Goal: Task Accomplishment & Management: Complete application form

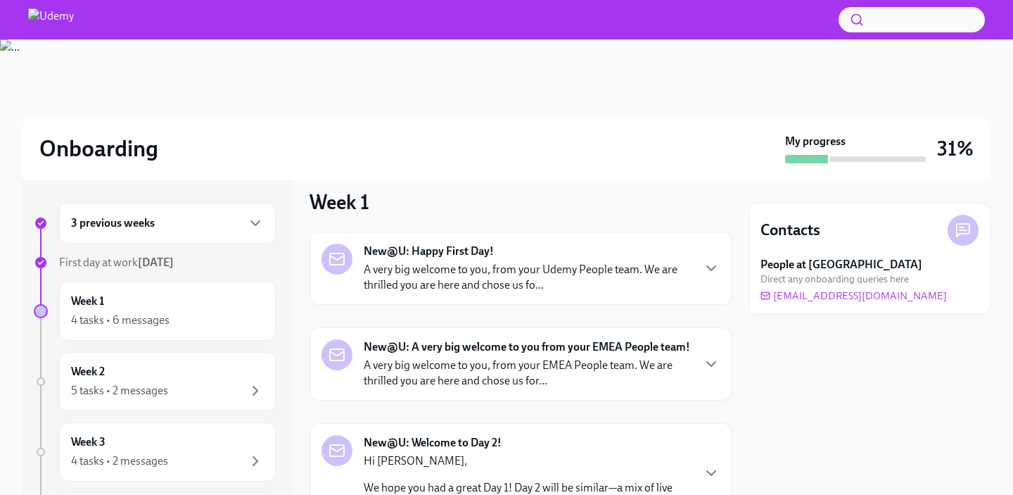
scroll to position [174, 0]
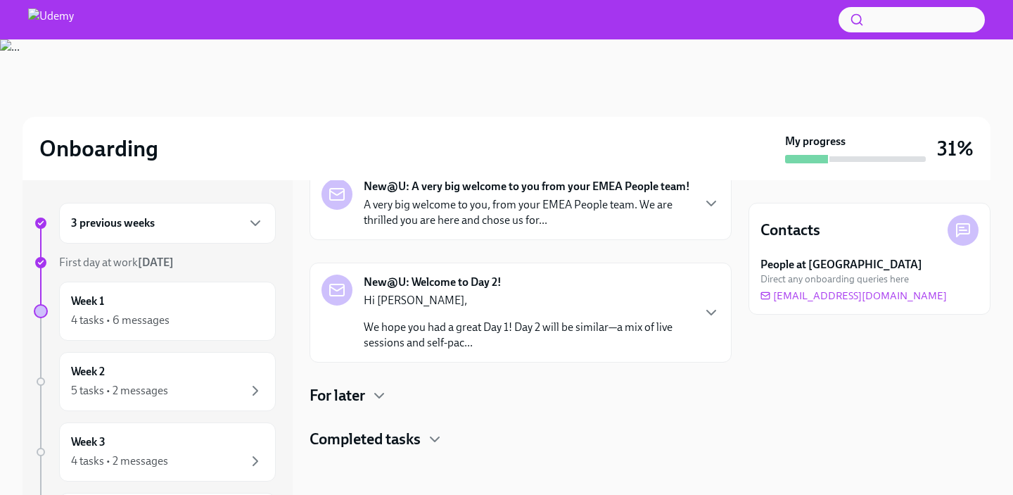
click at [499, 331] on p "We hope you had a great Day 1! Day 2 will be similar—a mix of live sessions and…" at bounding box center [528, 334] width 328 height 31
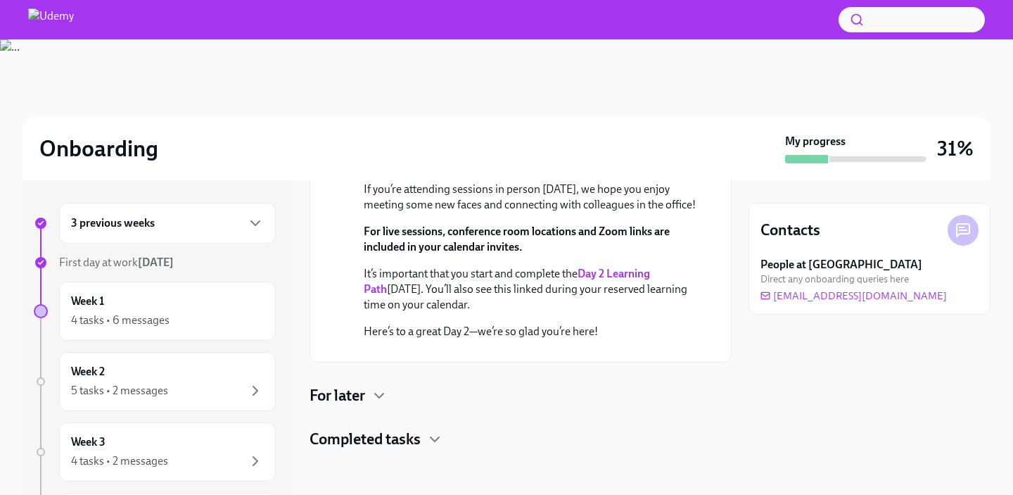
scroll to position [553, 0]
click at [392, 412] on div "New@U: Happy First Day! A very big welcome to you, from your Udemy People team.…" at bounding box center [521, 141] width 422 height 617
click at [367, 401] on div "For later" at bounding box center [521, 395] width 422 height 21
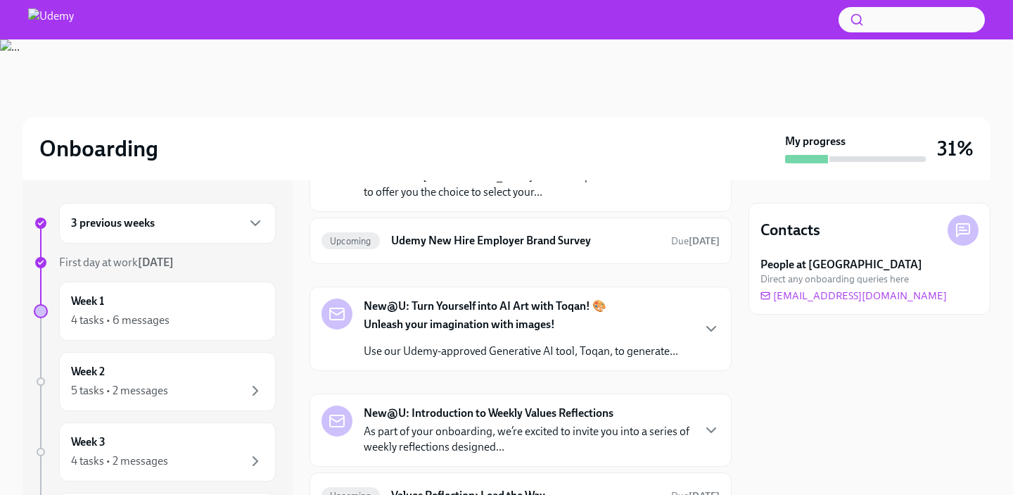
scroll to position [748, 0]
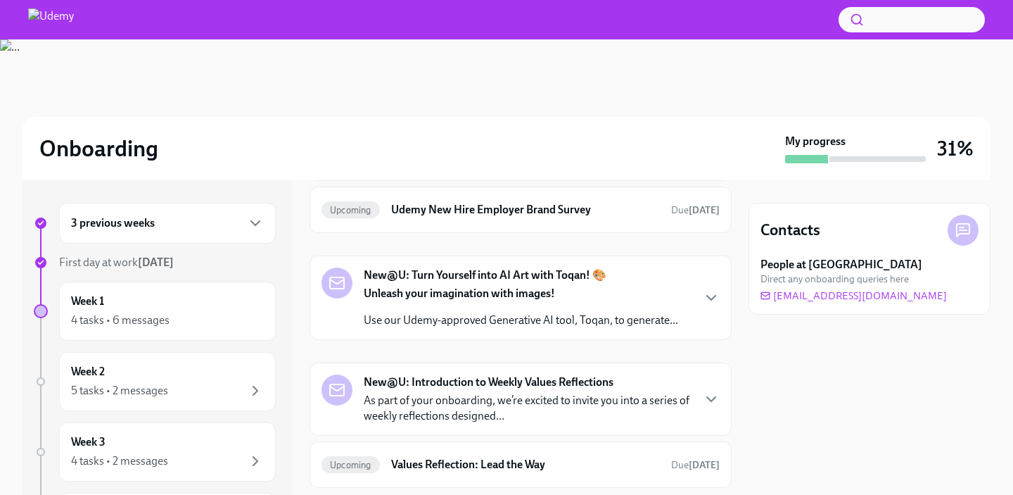
click at [582, 169] on p "Welcome to [GEOGRAPHIC_DATA]! The Workplace team would like to offer you the ch…" at bounding box center [528, 153] width 328 height 31
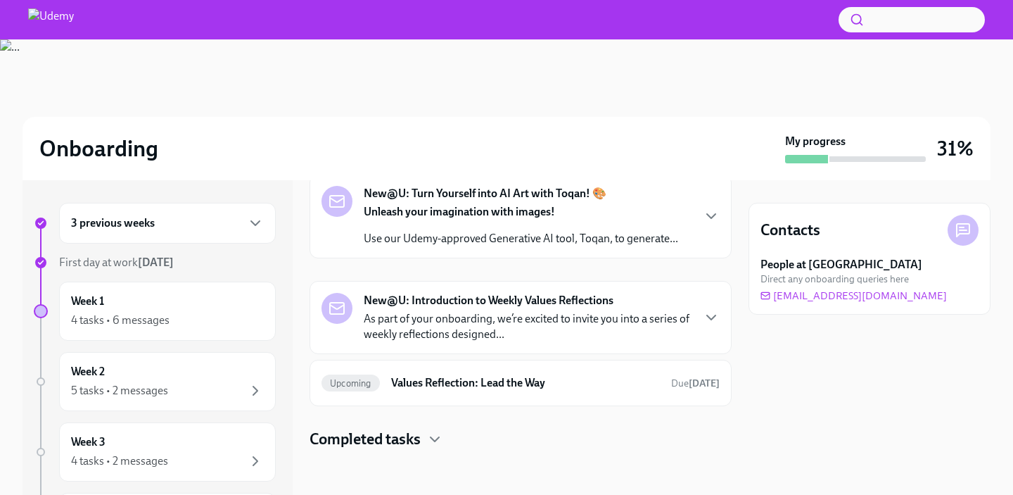
scroll to position [1220, 0]
click at [506, 151] on div "Upcoming Udemy New Hire Employer Brand Survey Due [DATE]" at bounding box center [521, 128] width 422 height 46
click at [528, 139] on div "Upcoming Udemy New Hire Employer Brand Survey Due [DATE]" at bounding box center [520, 128] width 398 height 23
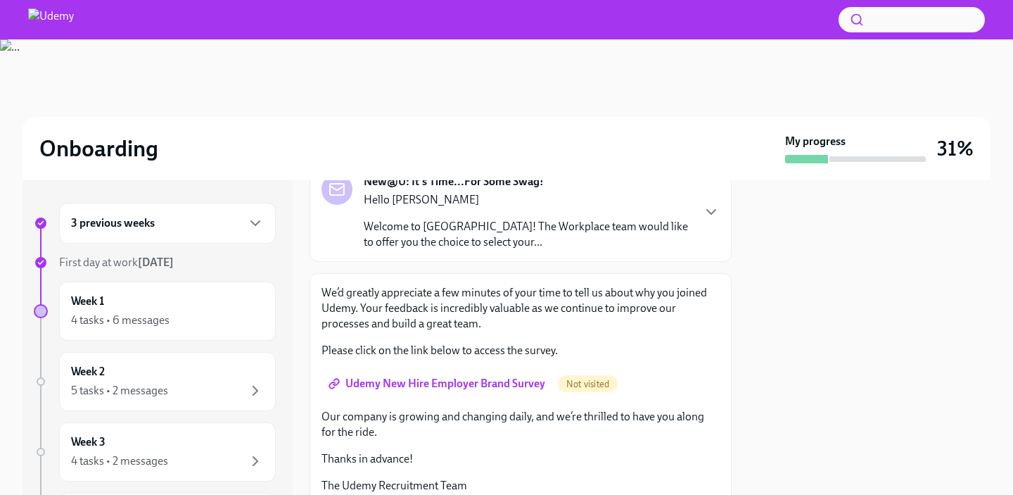
scroll to position [69, 0]
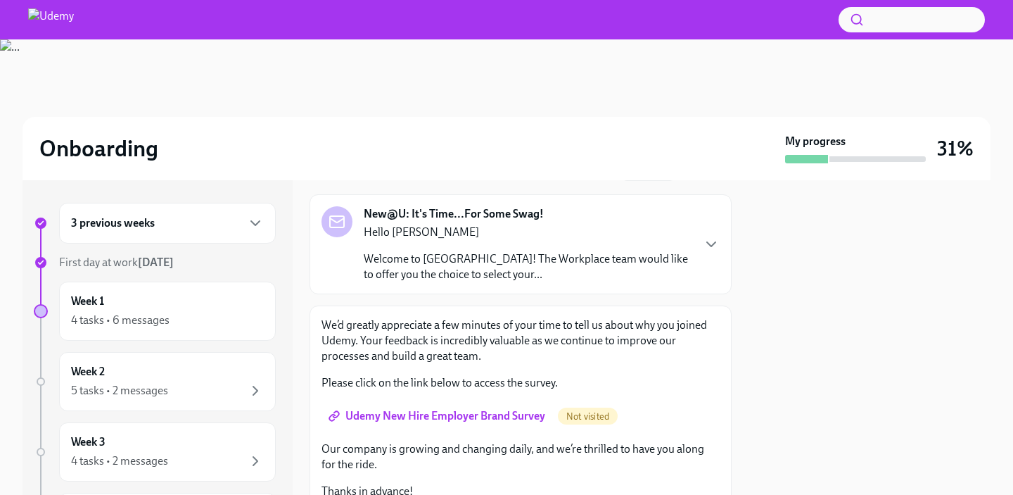
click at [582, 262] on p "Welcome to [GEOGRAPHIC_DATA]! The Workplace team would like to offer you the ch…" at bounding box center [528, 266] width 328 height 31
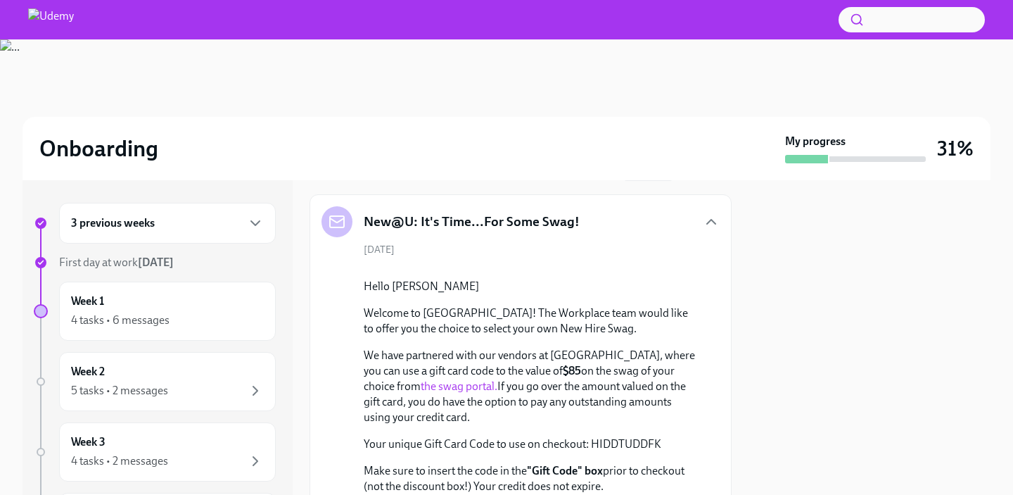
scroll to position [146, 0]
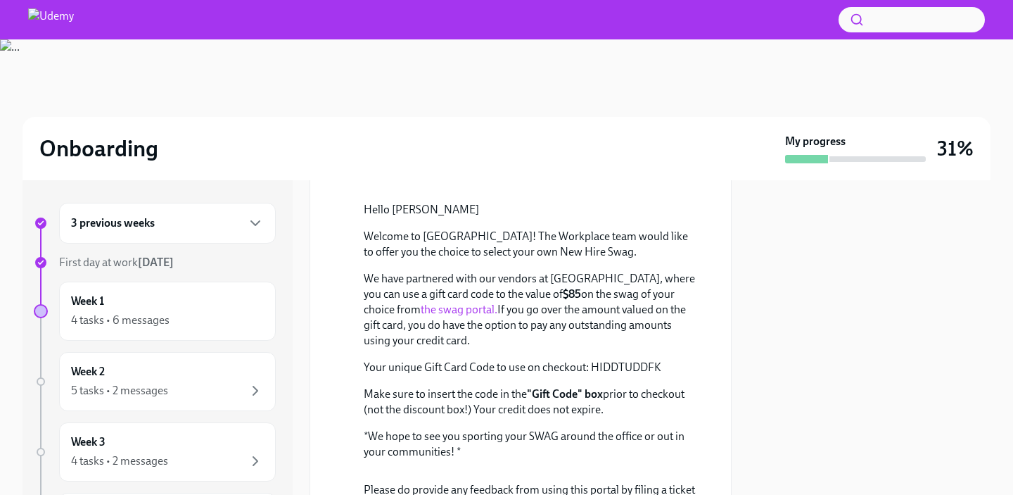
click at [421, 316] on link "the swag portal." at bounding box center [459, 308] width 77 height 13
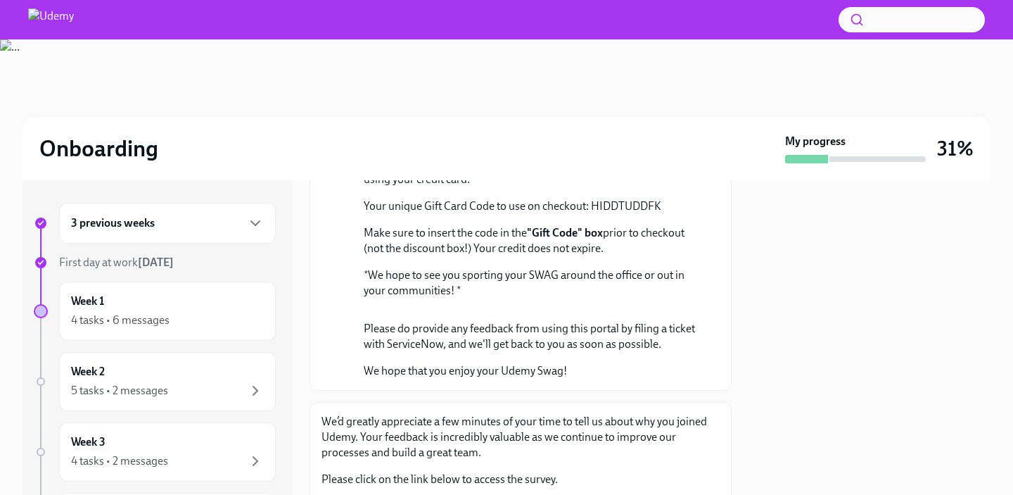
scroll to position [302, 0]
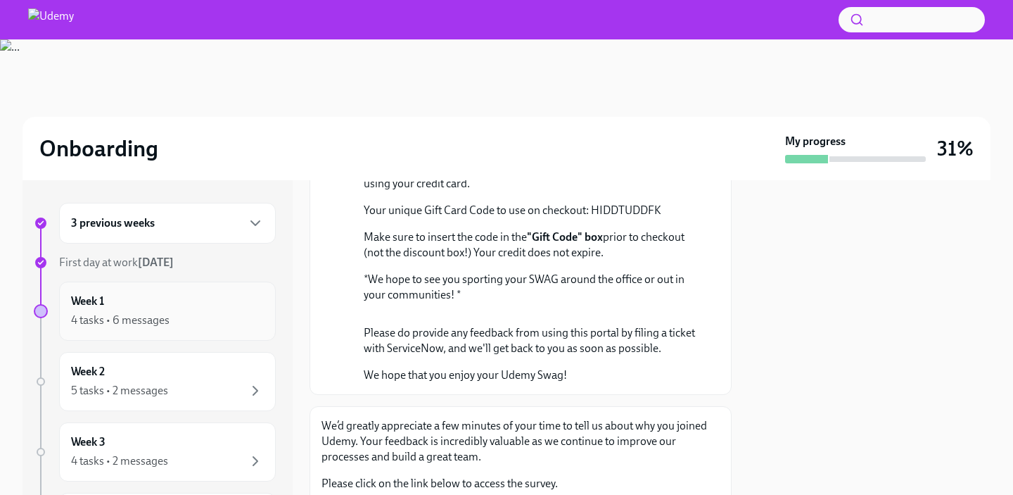
click at [249, 329] on div "Week 1 4 tasks • 6 messages" at bounding box center [167, 310] width 217 height 59
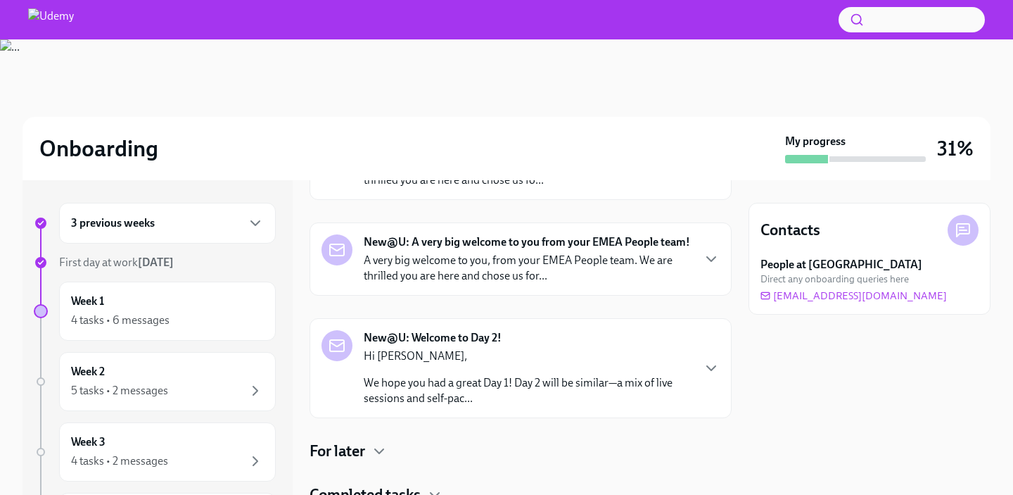
scroll to position [174, 0]
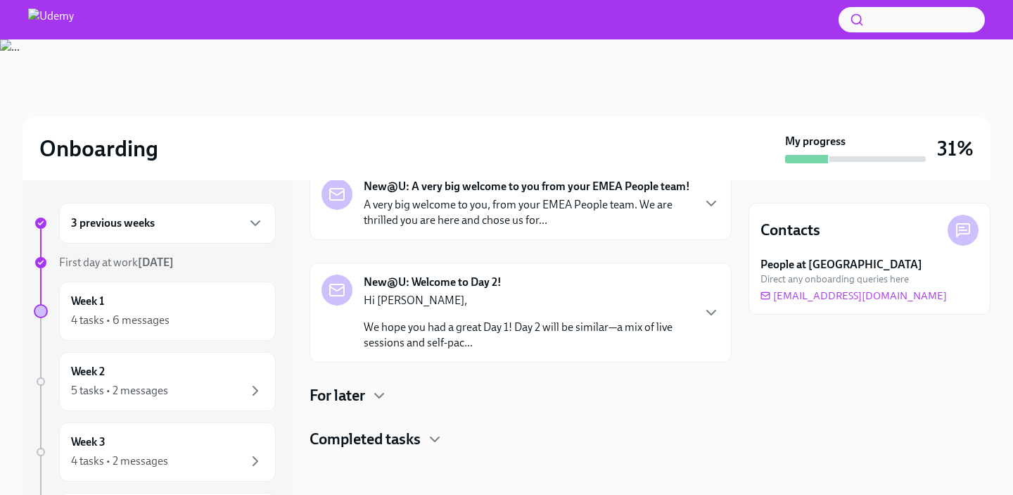
click at [383, 407] on div "New@U: Happy First Day! A very big welcome to you, from your Udemy People team.…" at bounding box center [521, 260] width 422 height 378
click at [388, 439] on h4 "Completed tasks" at bounding box center [365, 438] width 111 height 21
click at [376, 395] on icon "button" at bounding box center [379, 395] width 17 height 17
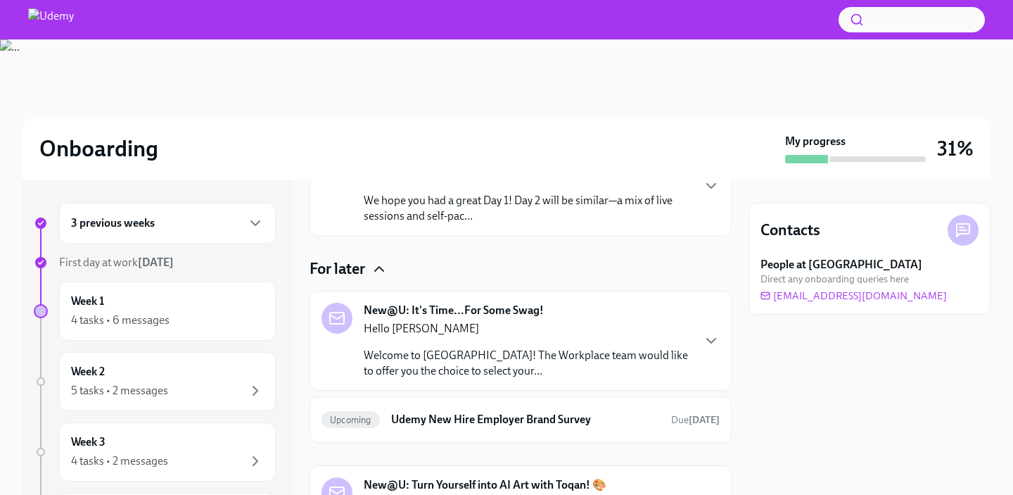
scroll to position [300, 0]
click at [140, 376] on div "Week 2 5 tasks • 2 messages" at bounding box center [167, 381] width 193 height 35
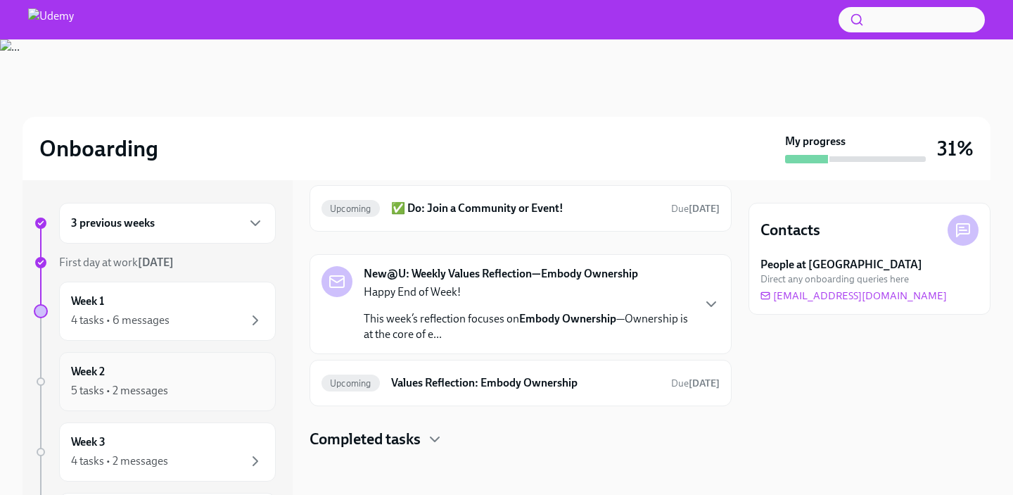
scroll to position [243, 0]
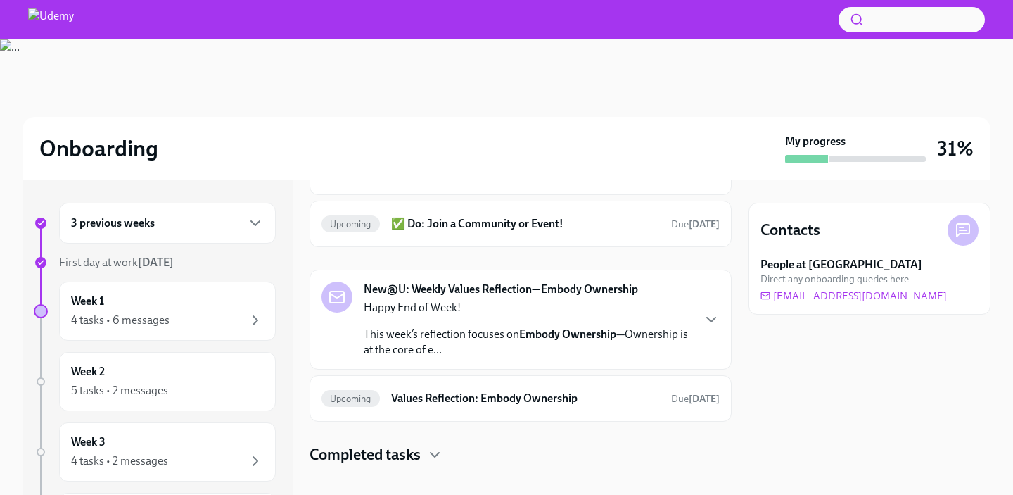
click at [623, 326] on p "This week’s reflection focuses on Embody Ownership —Ownership is at the core of…" at bounding box center [528, 341] width 328 height 31
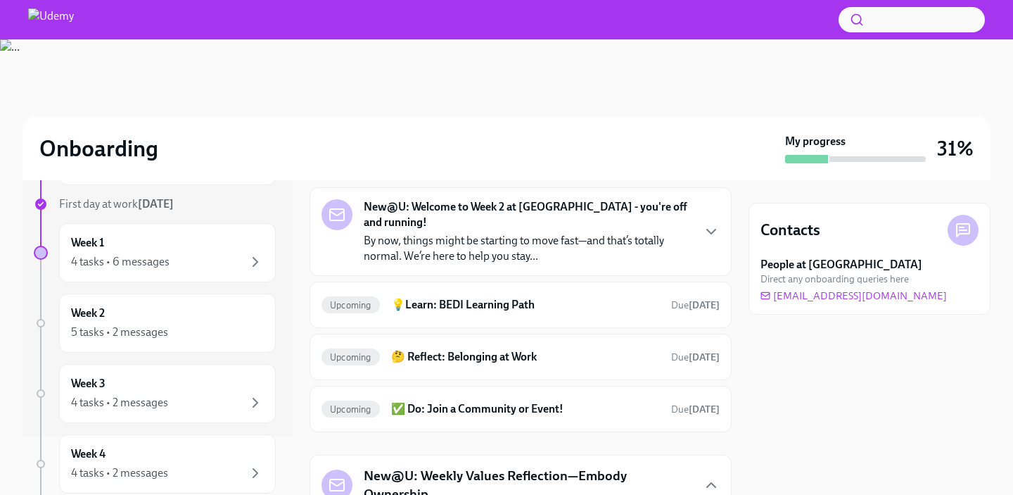
scroll to position [75, 0]
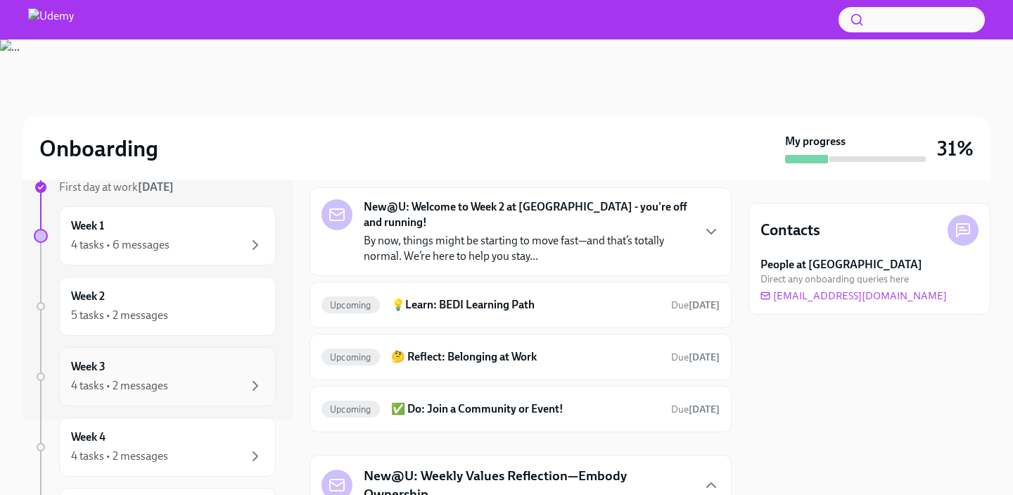
click at [203, 379] on div "4 tasks • 2 messages" at bounding box center [167, 385] width 193 height 17
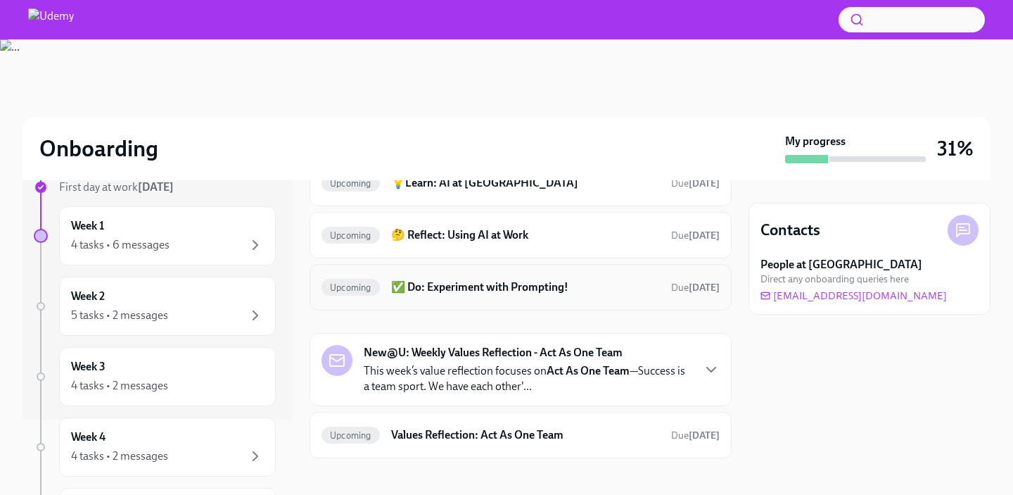
scroll to position [172, 0]
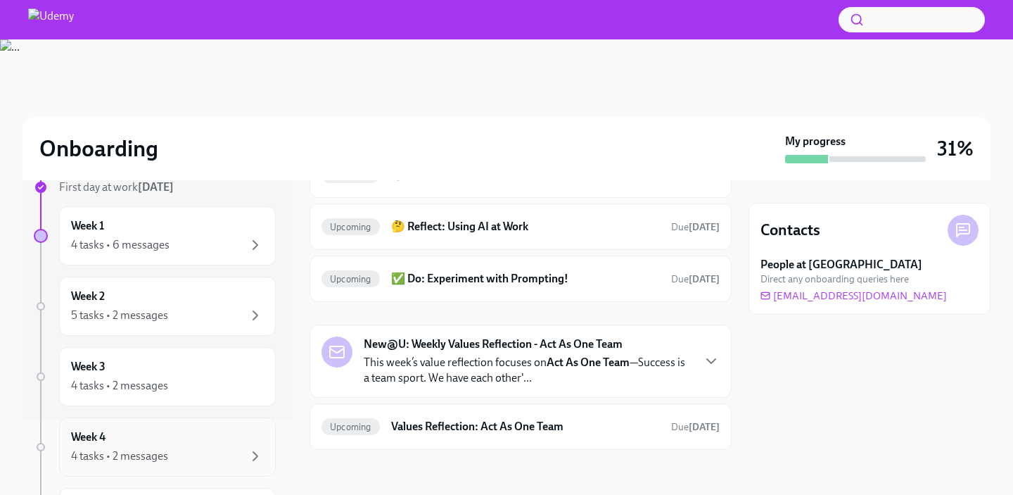
click at [209, 455] on div "4 tasks • 2 messages" at bounding box center [167, 455] width 193 height 17
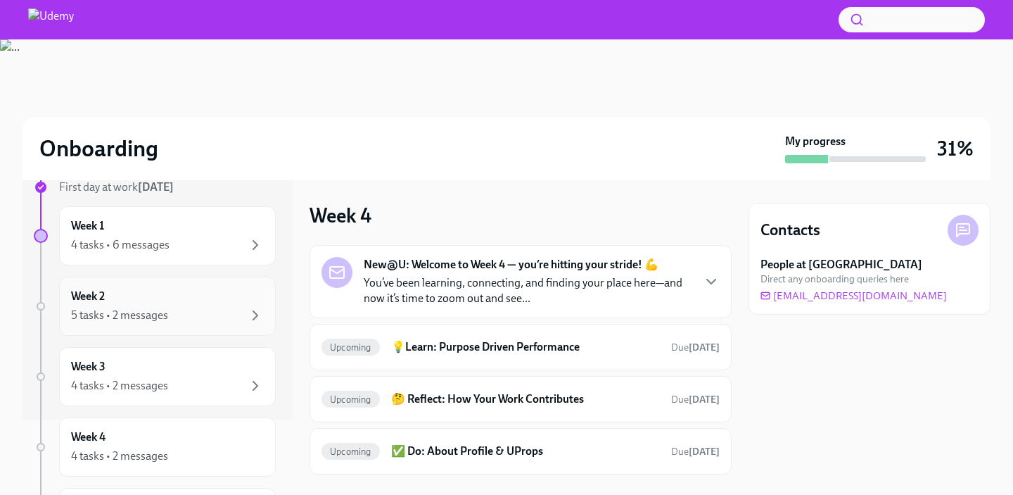
scroll to position [281, 0]
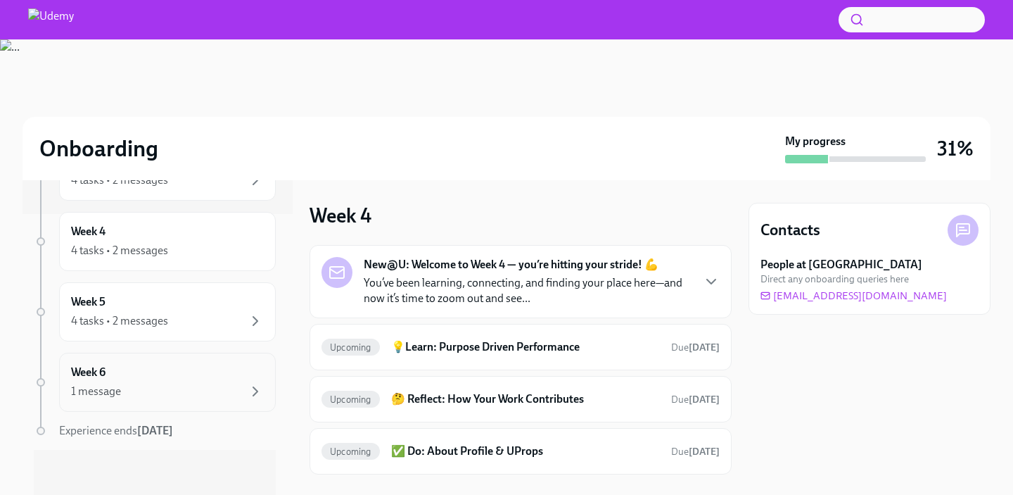
click at [173, 376] on div "Week 6 1 message" at bounding box center [167, 381] width 193 height 35
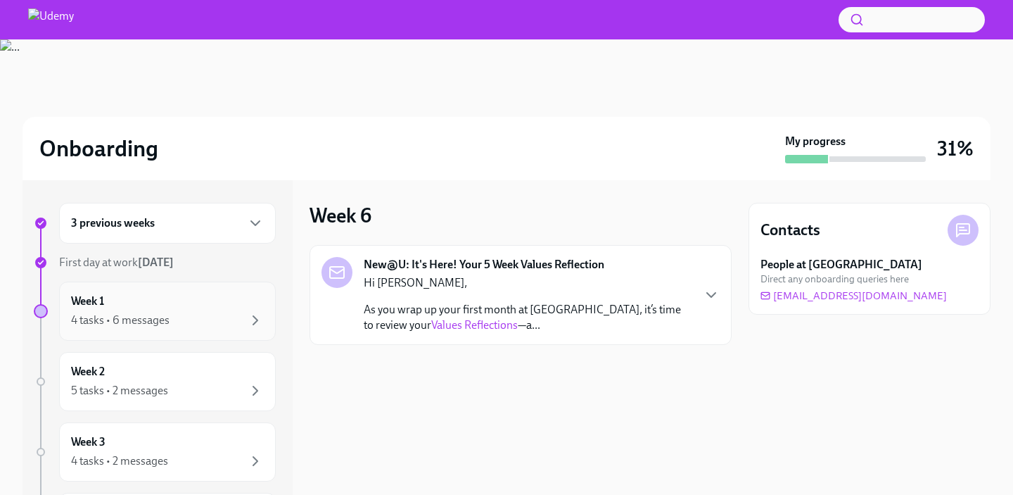
click at [188, 319] on div "4 tasks • 6 messages" at bounding box center [167, 320] width 193 height 17
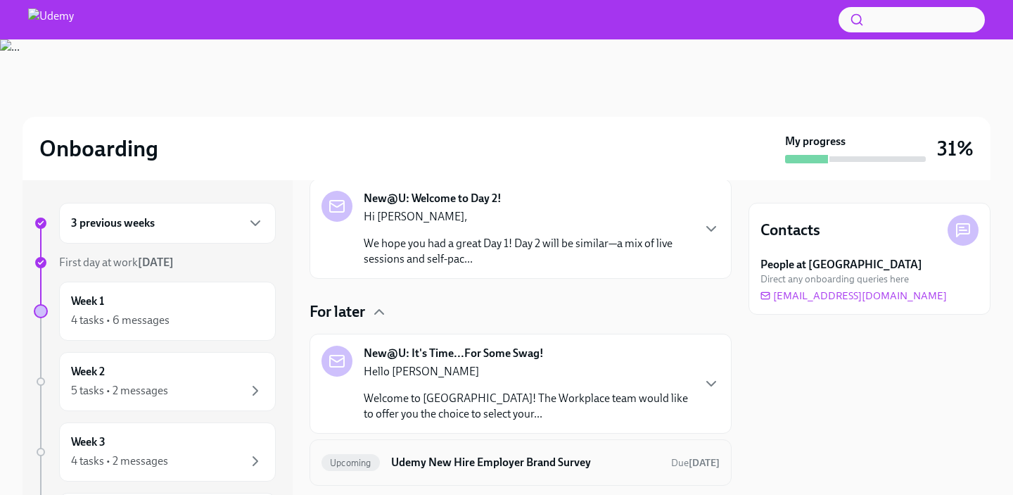
scroll to position [237, 0]
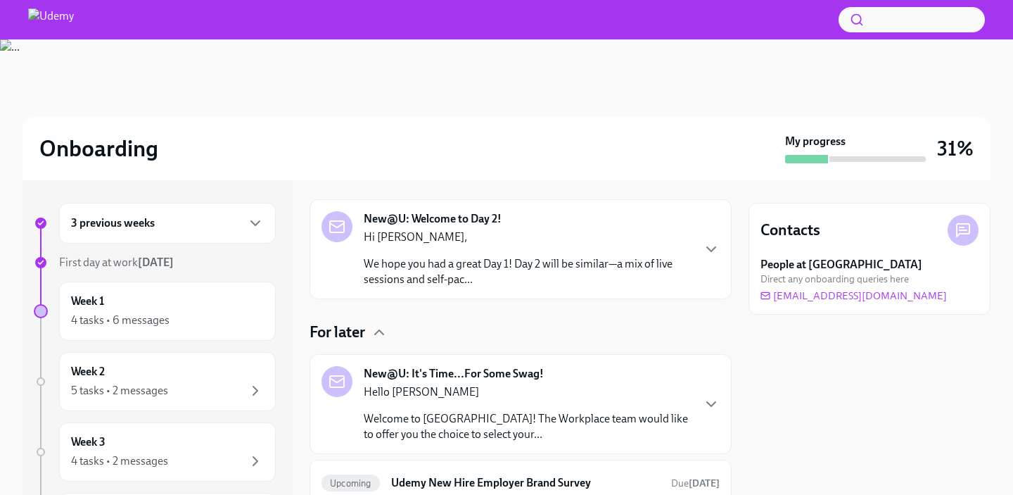
click at [355, 323] on h4 "For later" at bounding box center [338, 331] width 56 height 21
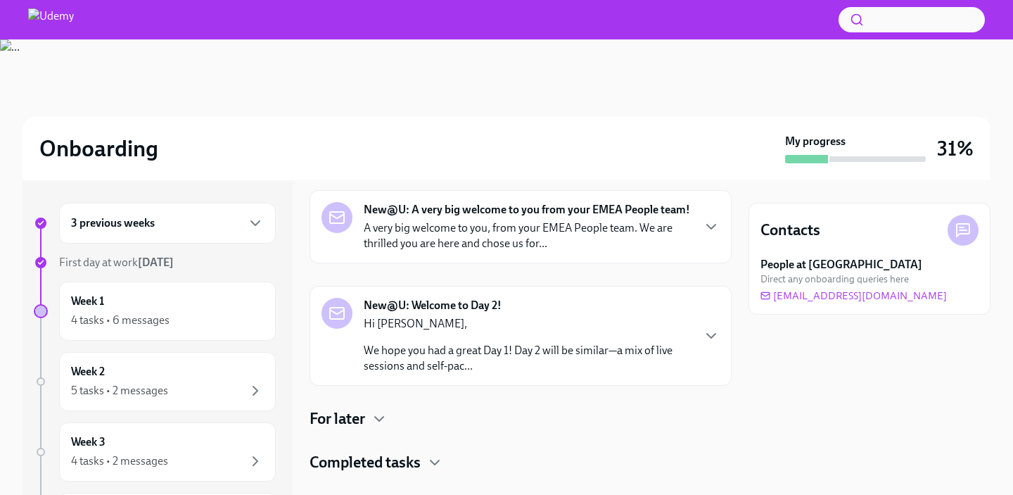
scroll to position [146, 0]
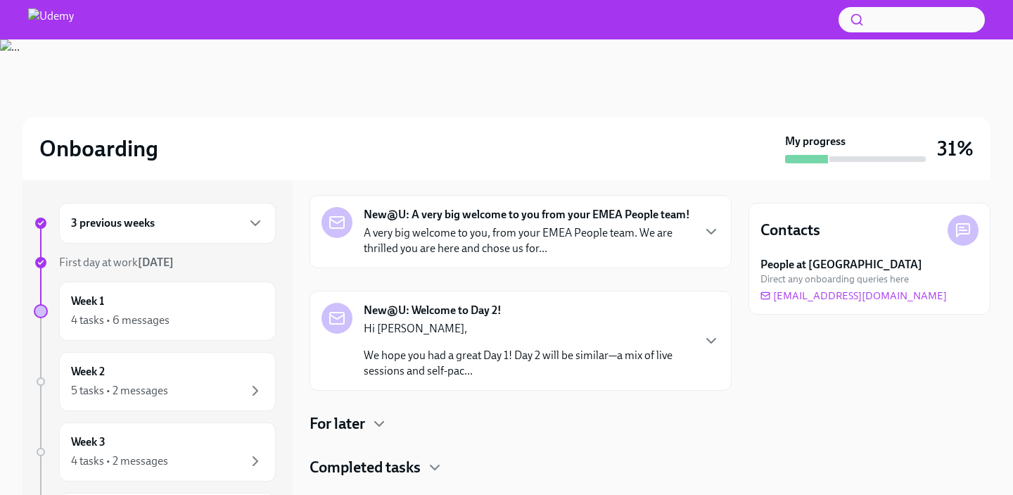
click at [683, 352] on p "We hope you had a great Day 1! Day 2 will be similar—a mix of live sessions and…" at bounding box center [528, 363] width 328 height 31
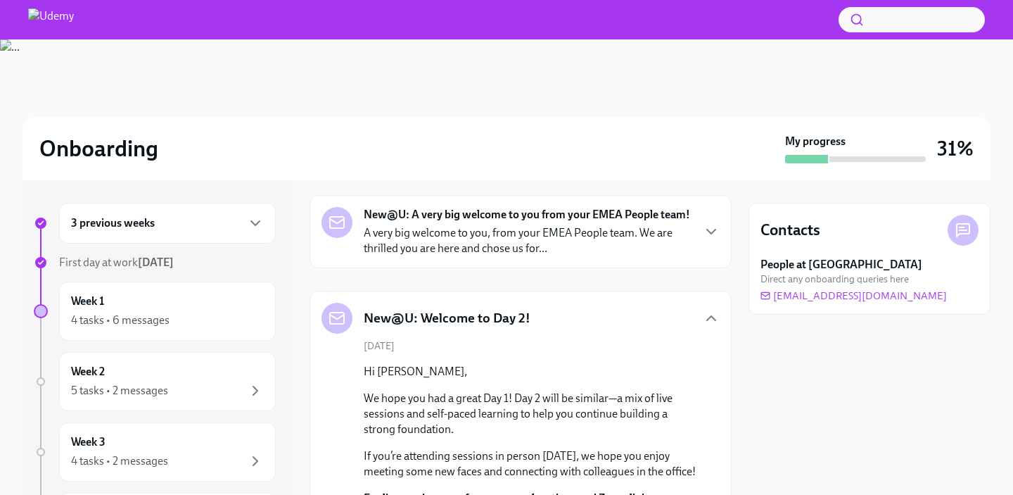
click at [707, 339] on div "[DATE] Hi [PERSON_NAME], We hope you had a great Day 1! Day 2 will be similar—a…" at bounding box center [520, 478] width 398 height 278
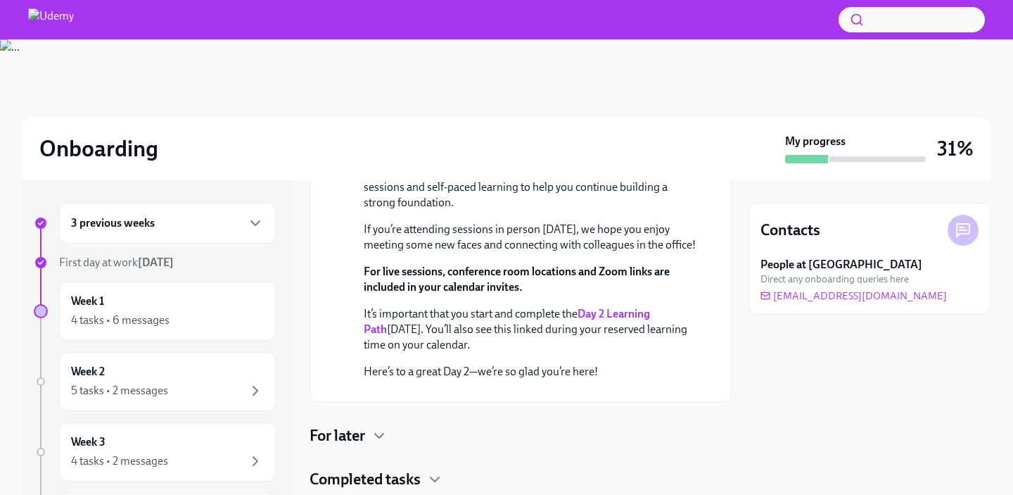
scroll to position [350, 0]
